Goal: Information Seeking & Learning: Learn about a topic

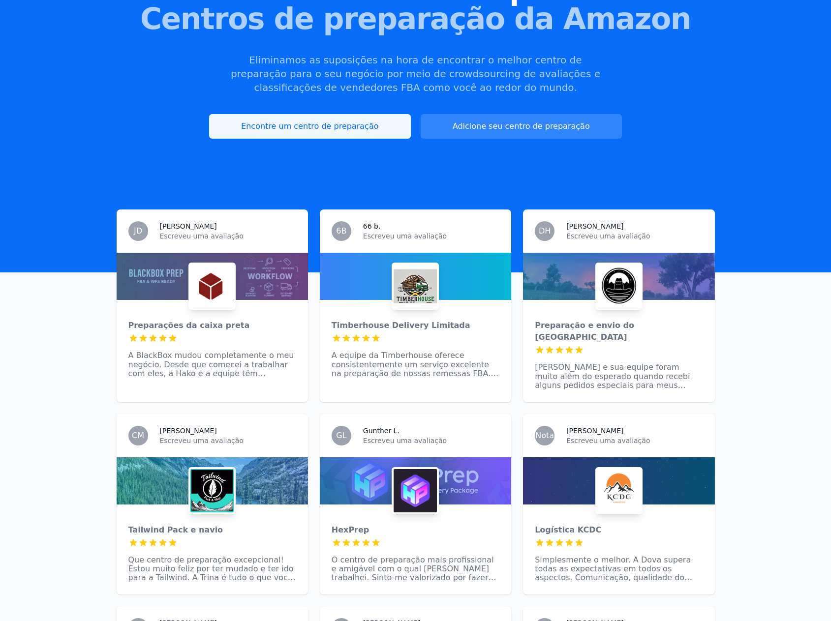
drag, startPoint x: 0, startPoint y: 0, endPoint x: 354, endPoint y: 128, distance: 376.4
click at [354, 128] on font "Encontre um centro de preparação" at bounding box center [309, 125] width 137 height 9
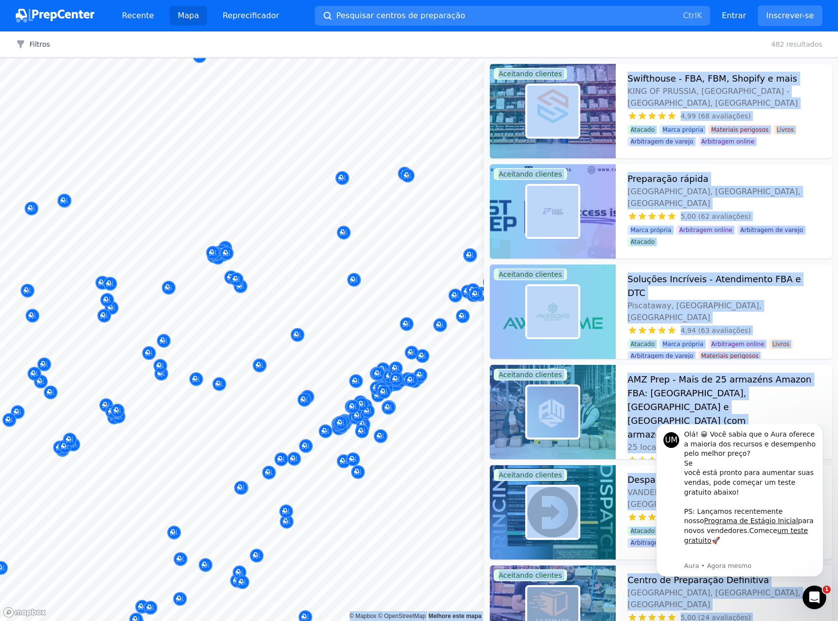
click at [280, 309] on body "Recente Mapa Reprecificador Pesquisar centros de preparação Ctrl K Abra o menu …" at bounding box center [419, 310] width 838 height 621
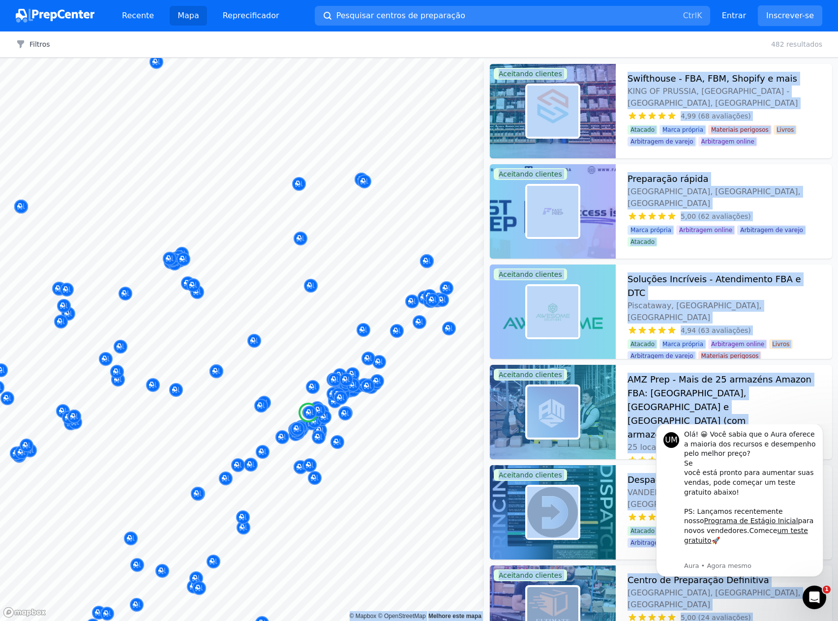
click at [552, 45] on div "Filtros Limpar tudo 482 resultados" at bounding box center [419, 44] width 838 height 26
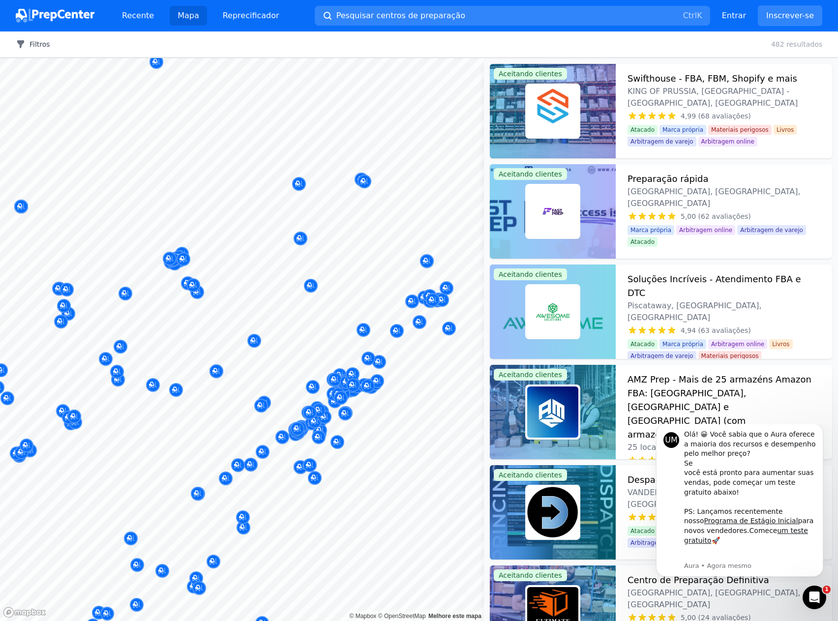
click at [34, 43] on font "Filtros" at bounding box center [40, 44] width 21 height 8
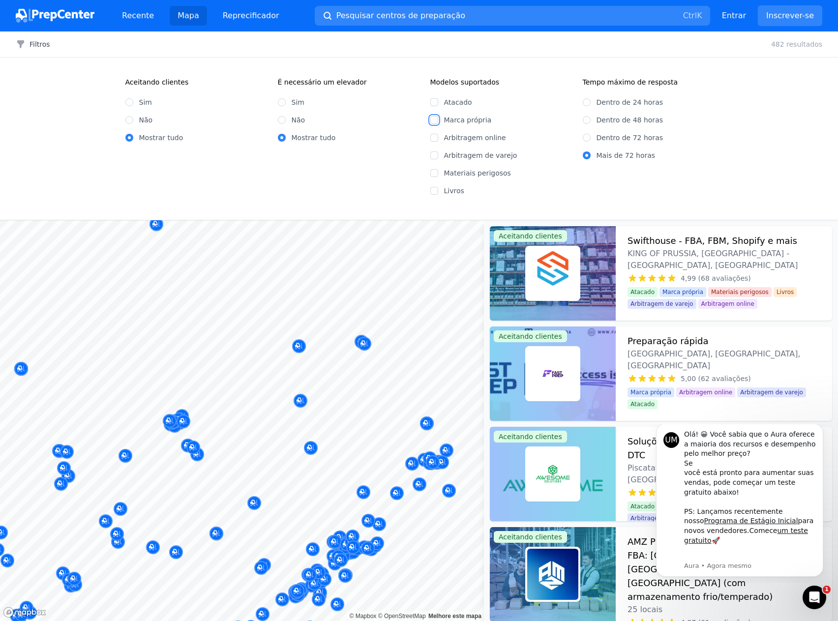
click at [431, 120] on input "Marca própria" at bounding box center [434, 120] width 8 height 8
checkbox input "true"
click at [432, 137] on input "Arbitragem online" at bounding box center [434, 138] width 8 height 8
checkbox input "true"
click at [30, 42] on font "Filtros" at bounding box center [40, 44] width 21 height 8
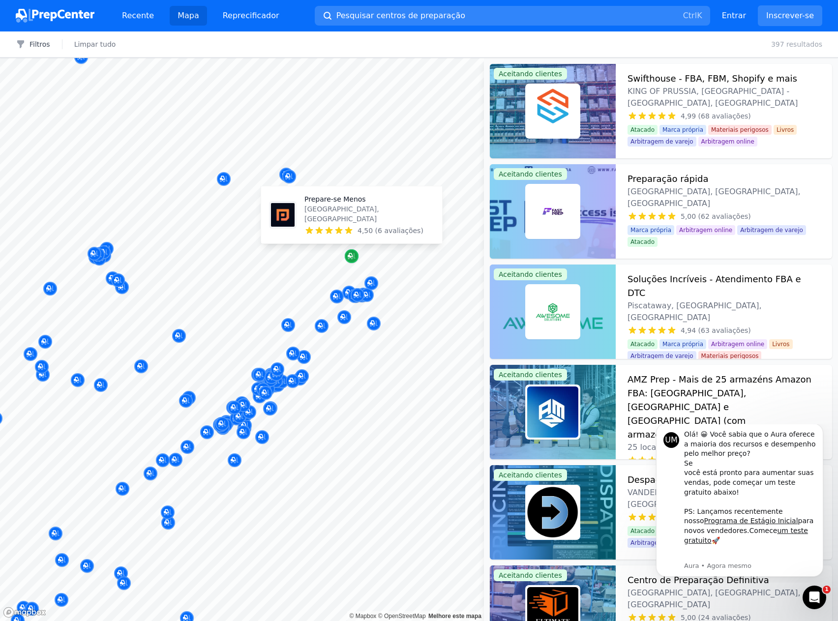
click at [348, 255] on icon "Marcador de mapa" at bounding box center [352, 256] width 8 height 10
click at [351, 258] on icon "Marcador de mapa" at bounding box center [352, 256] width 8 height 6
click at [344, 203] on font "Prepare-se Menos" at bounding box center [334, 199] width 61 height 8
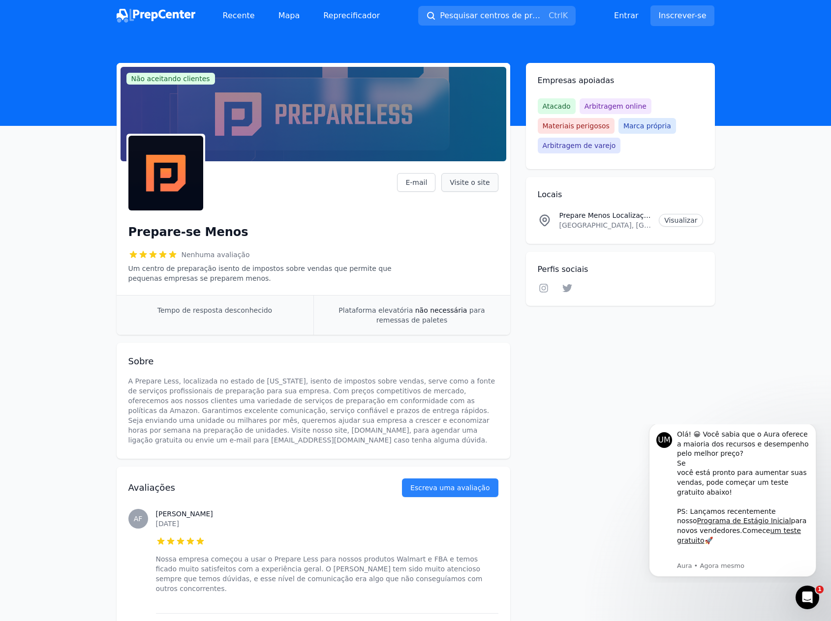
click at [471, 187] on font "Visite o site" at bounding box center [469, 183] width 40 height 10
click at [673, 218] on font "Visualizar" at bounding box center [680, 220] width 33 height 8
